Goal: Task Accomplishment & Management: Use online tool/utility

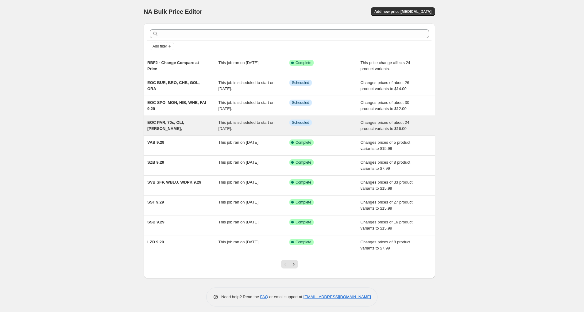
click at [320, 126] on div "Info Scheduled" at bounding box center [324, 126] width 71 height 12
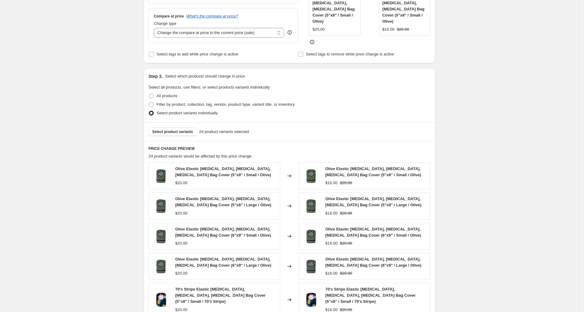
scroll to position [413, 0]
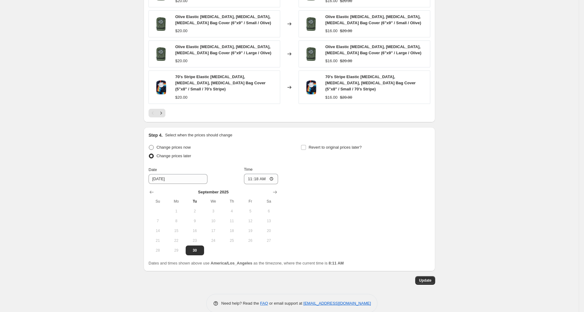
click at [189, 145] on span "Change prices now" at bounding box center [173, 147] width 34 height 5
click at [149, 145] on input "Change prices now" at bounding box center [149, 145] width 0 height 0
radio input "true"
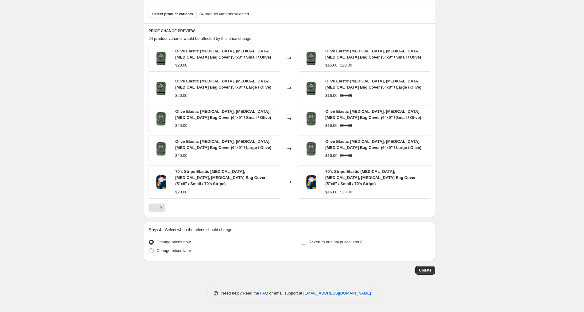
scroll to position [308, 0]
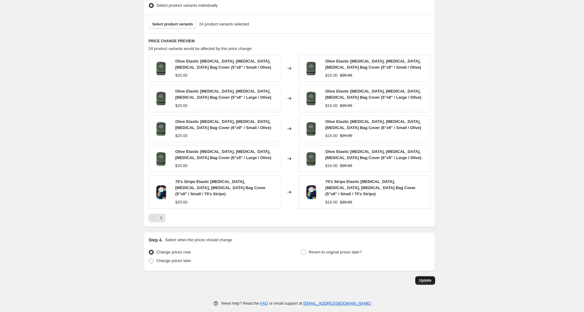
click at [421, 278] on span "Update" at bounding box center [425, 280] width 13 height 5
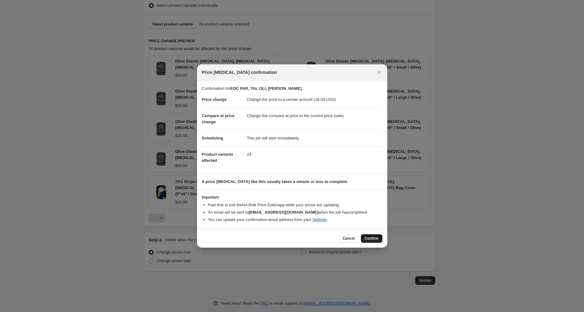
click at [378, 239] on span "Confirm" at bounding box center [371, 238] width 14 height 5
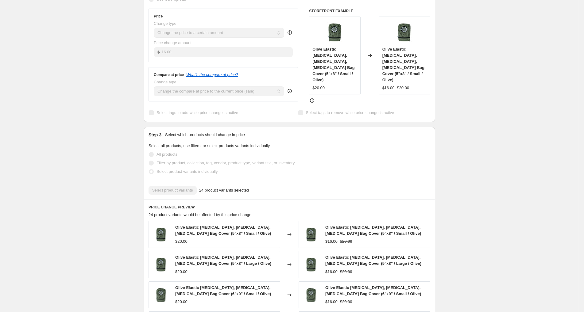
scroll to position [0, 0]
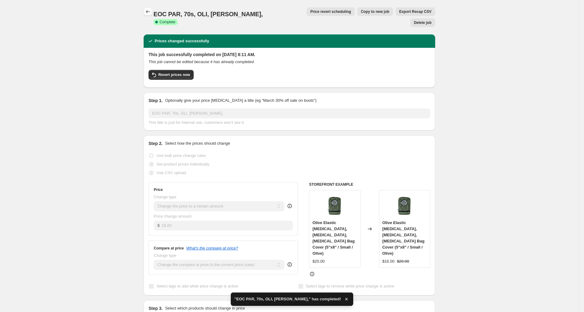
click at [149, 12] on icon "Price change jobs" at bounding box center [148, 12] width 6 height 6
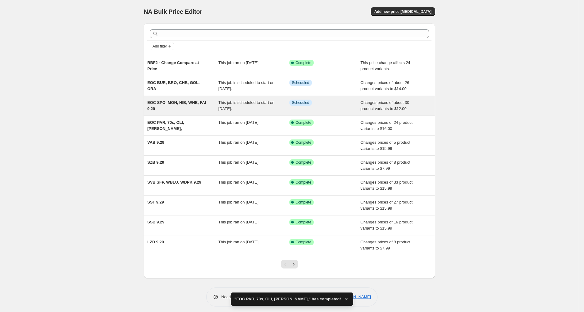
click at [194, 106] on div "EOC SPO, MON, HIB, WHE, FAI 9.29" at bounding box center [182, 106] width 71 height 12
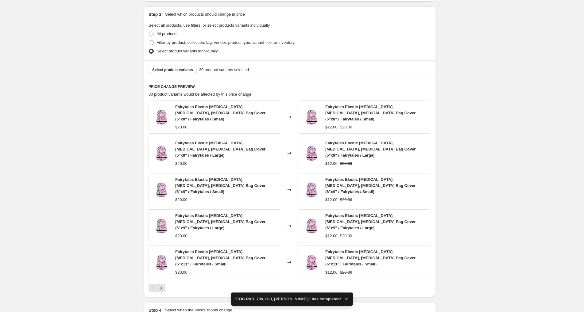
scroll to position [413, 0]
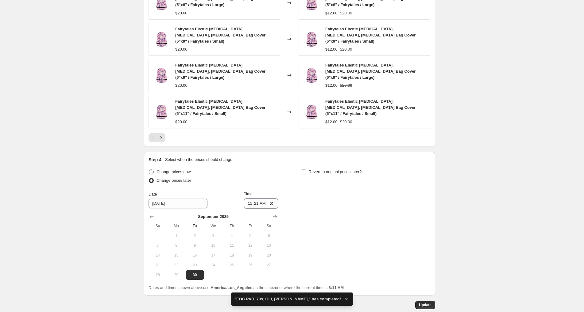
click at [179, 170] on span "Change prices now" at bounding box center [173, 172] width 34 height 5
click at [149, 170] on input "Change prices now" at bounding box center [149, 170] width 0 height 0
radio input "true"
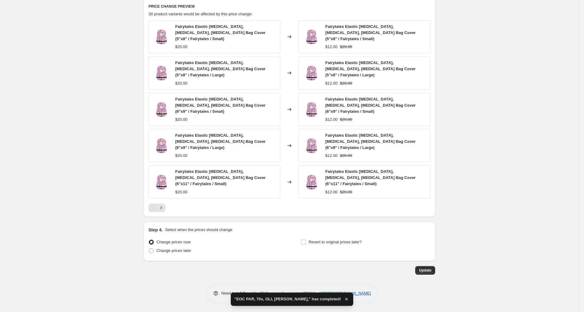
scroll to position [308, 0]
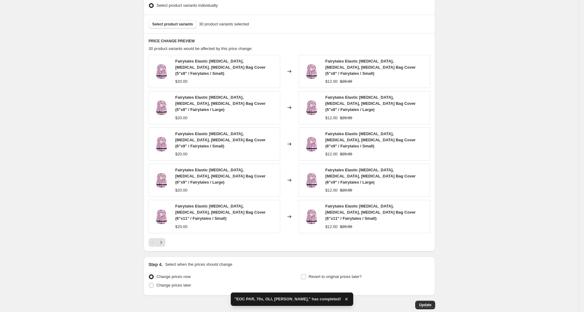
click at [426, 266] on div "Prices will begin changing on September 30, 2025 at 11:21 AM. Change prices now…" at bounding box center [287, 9] width 296 height 599
click at [429, 303] on span "Update" at bounding box center [425, 305] width 13 height 5
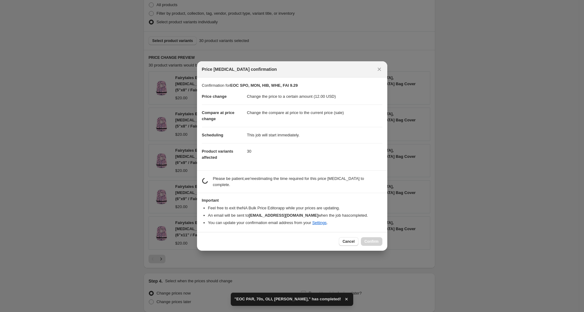
scroll to position [0, 0]
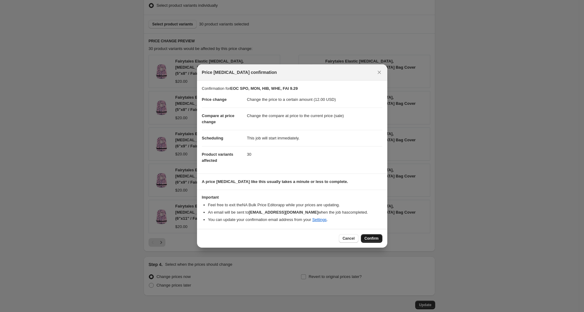
click at [373, 240] on span "Confirm" at bounding box center [371, 238] width 14 height 5
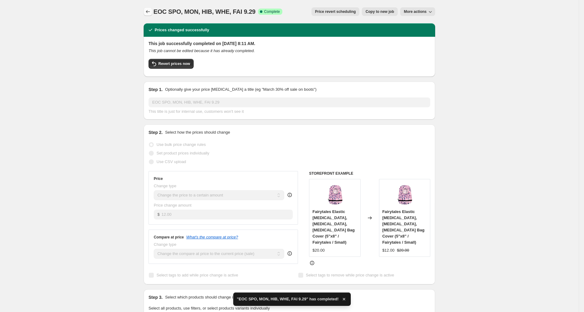
click at [151, 10] on icon "Price change jobs" at bounding box center [148, 12] width 6 height 6
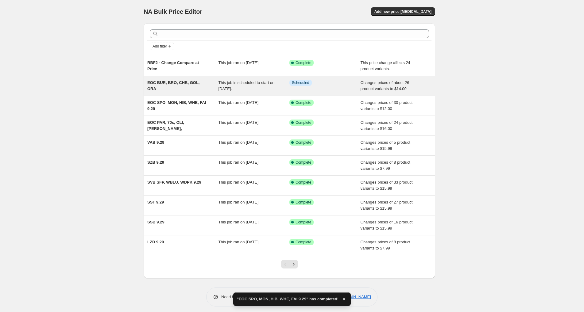
click at [200, 78] on div "EOC BUR, BRO, CHB, GOL, ORA This job is scheduled to start on September 30, 202…" at bounding box center [289, 86] width 291 height 20
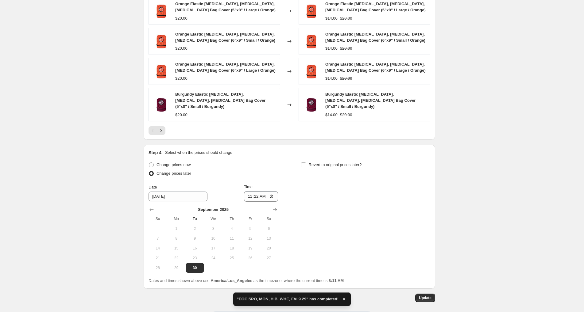
scroll to position [403, 0]
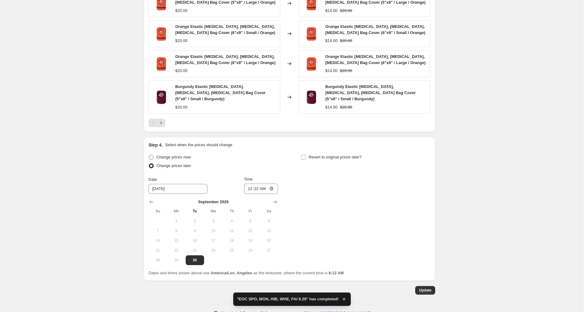
click at [181, 155] on span "Change prices now" at bounding box center [173, 157] width 34 height 5
click at [149, 155] on input "Change prices now" at bounding box center [149, 155] width 0 height 0
radio input "true"
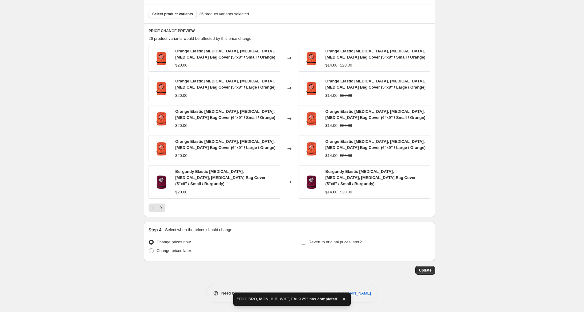
scroll to position [308, 0]
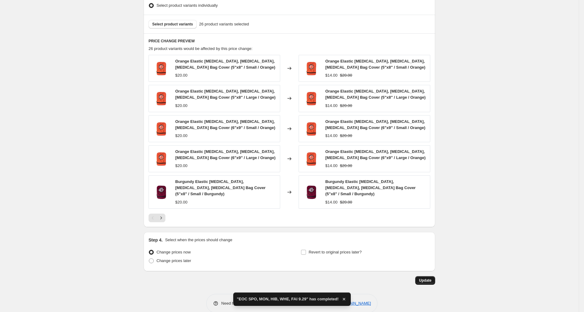
click at [427, 278] on span "Update" at bounding box center [425, 280] width 13 height 5
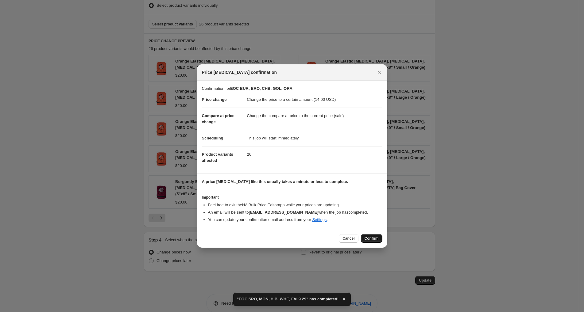
click at [370, 235] on button "Confirm" at bounding box center [371, 238] width 21 height 9
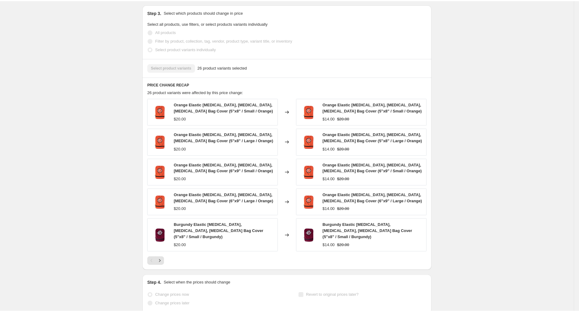
scroll to position [0, 0]
